Goal: Navigation & Orientation: Find specific page/section

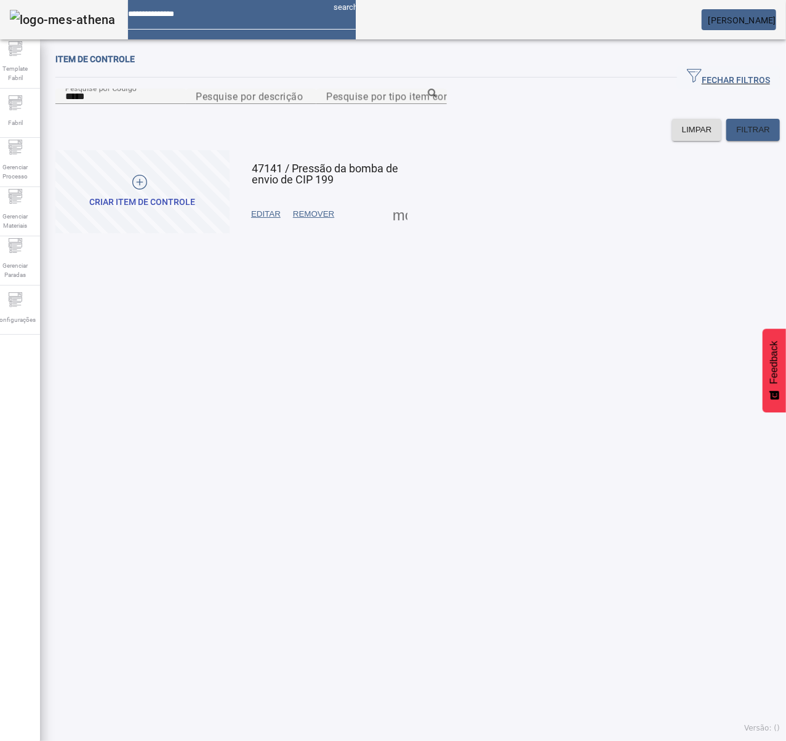
click at [482, 340] on div "Item de controle FECHAR FILTROS Pesquise por Código ***** Pesquise por descriçã…" at bounding box center [418, 394] width 756 height 696
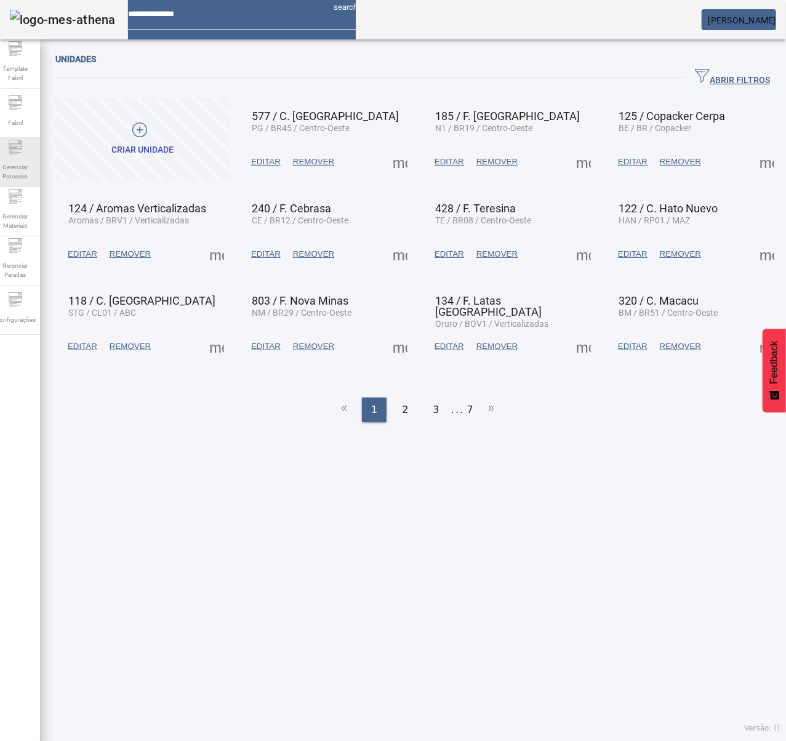
click at [25, 163] on span "Gerenciar Processo" at bounding box center [15, 172] width 37 height 26
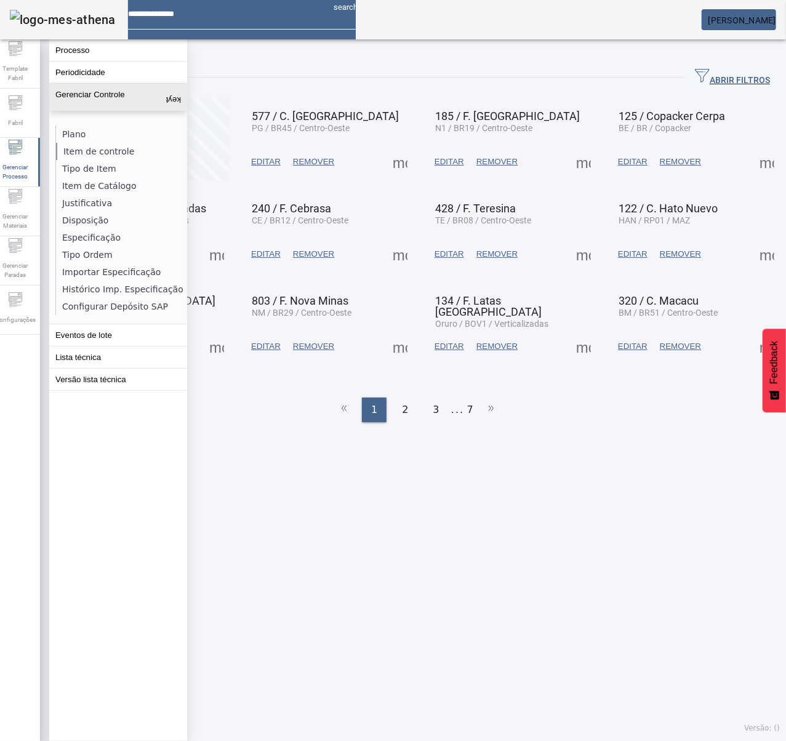
click at [113, 144] on li "Item de controle" at bounding box center [121, 151] width 131 height 17
